Goal: Information Seeking & Learning: Learn about a topic

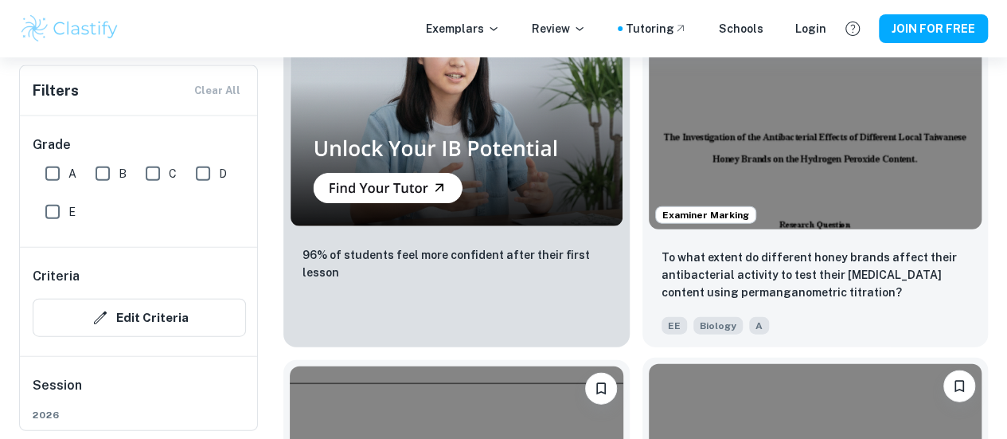
scroll to position [1769, 0]
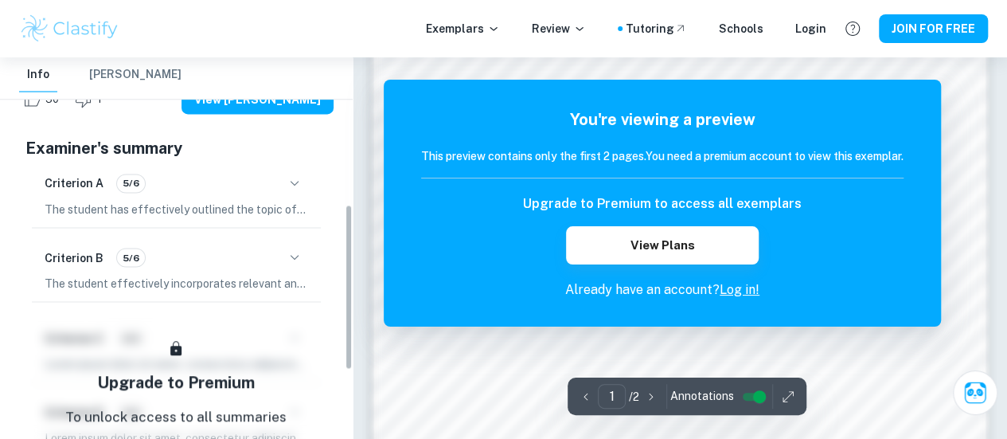
scroll to position [368, 0]
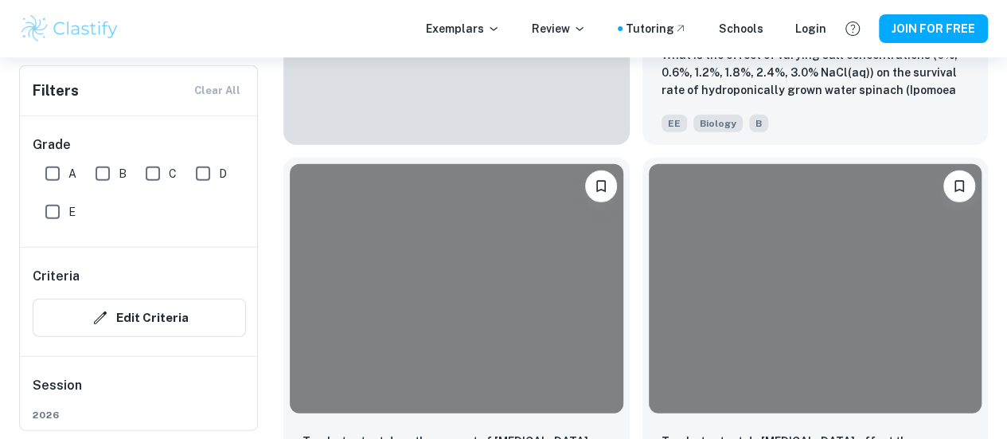
scroll to position [8310, 0]
